Goal: Browse casually

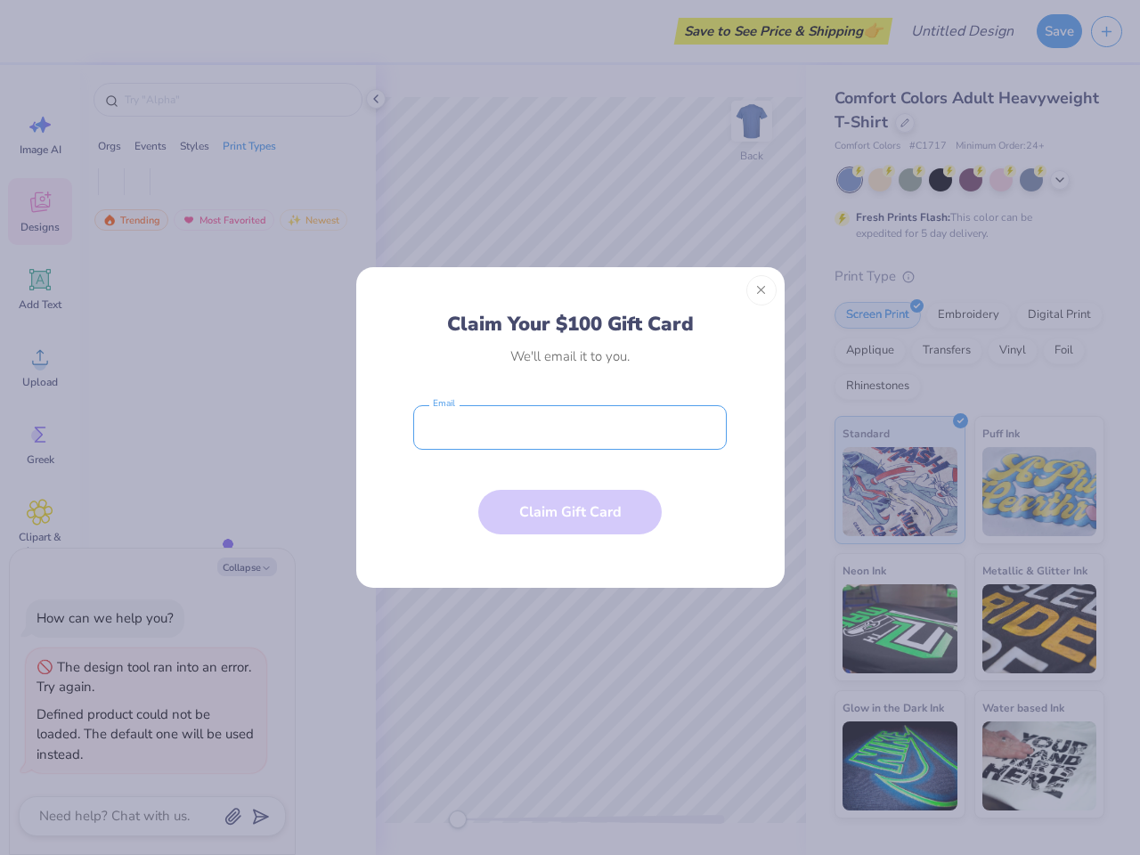
click at [570, 428] on input "email" at bounding box center [570, 427] width 314 height 45
click at [762, 290] on button "Close" at bounding box center [762, 290] width 30 height 30
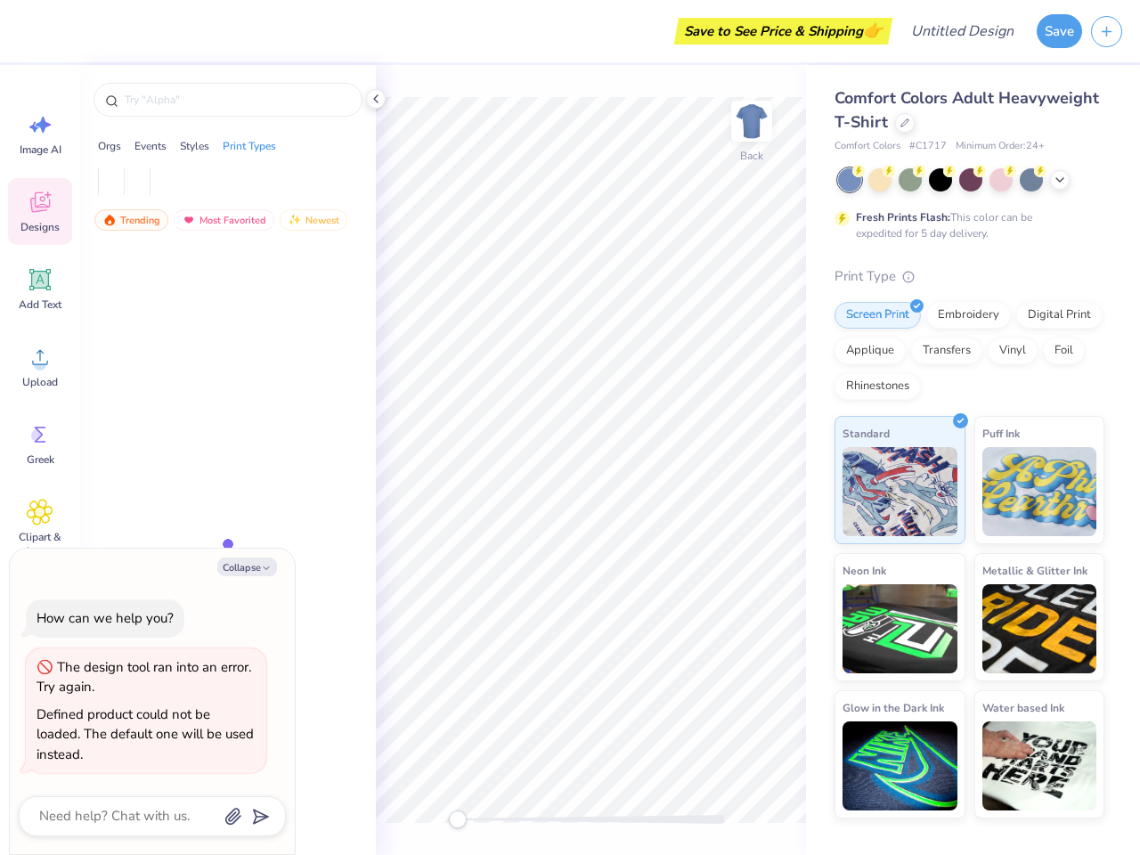
type textarea "x"
